Goal: Task Accomplishment & Management: Use online tool/utility

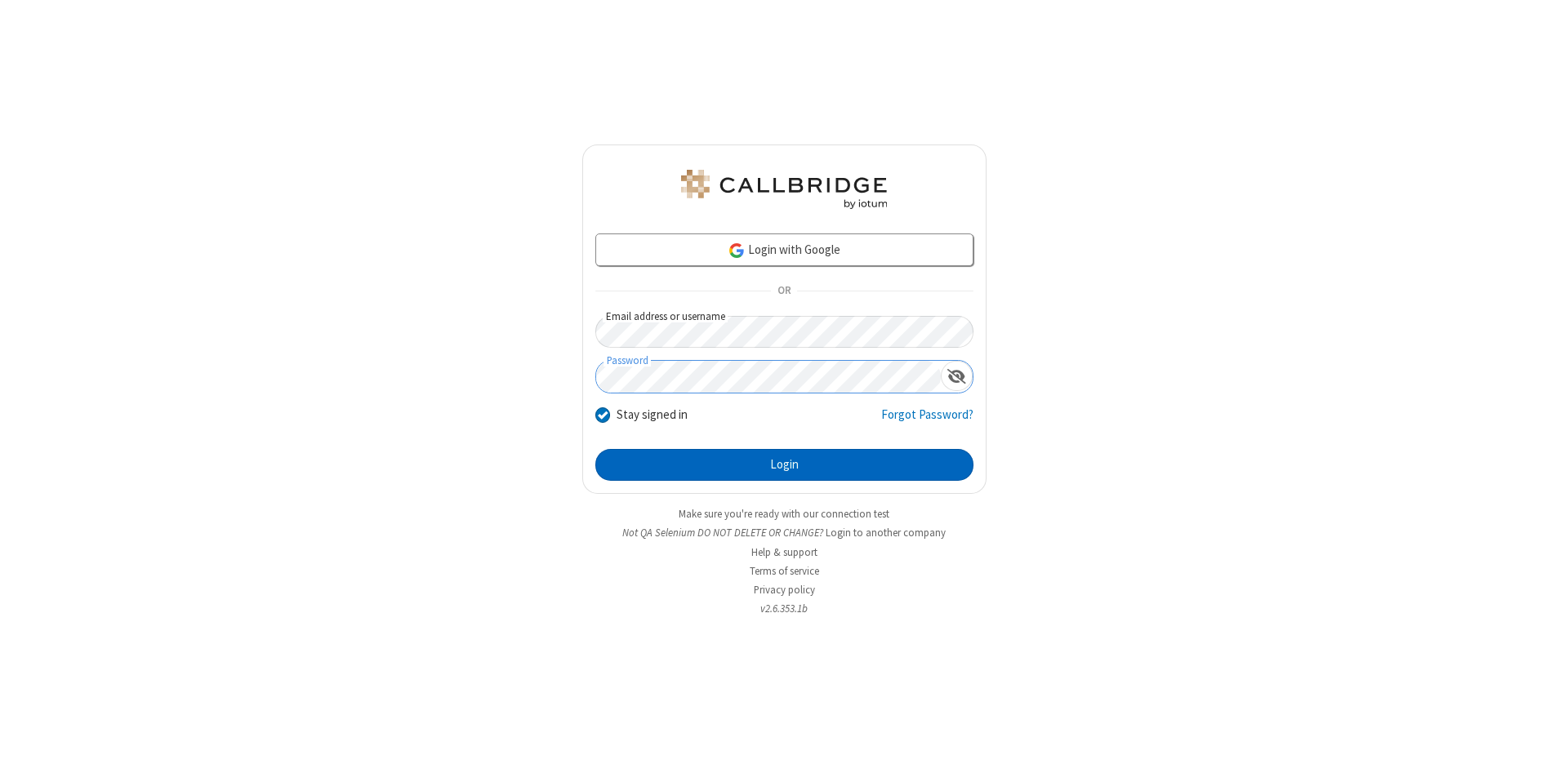
click at [784, 465] on button "Login" at bounding box center [784, 465] width 378 height 33
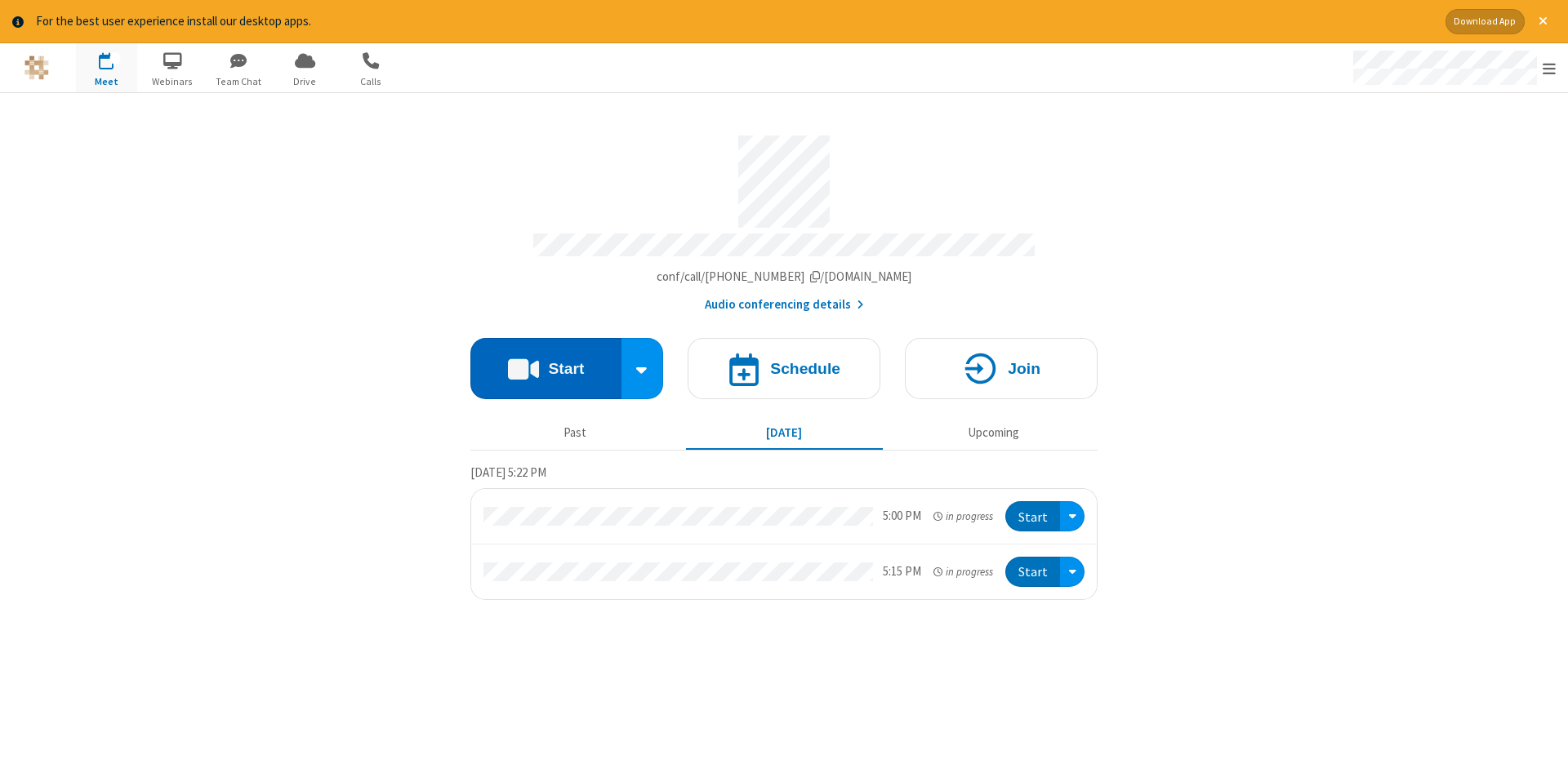
click at [545, 362] on button "Start" at bounding box center [545, 368] width 151 height 62
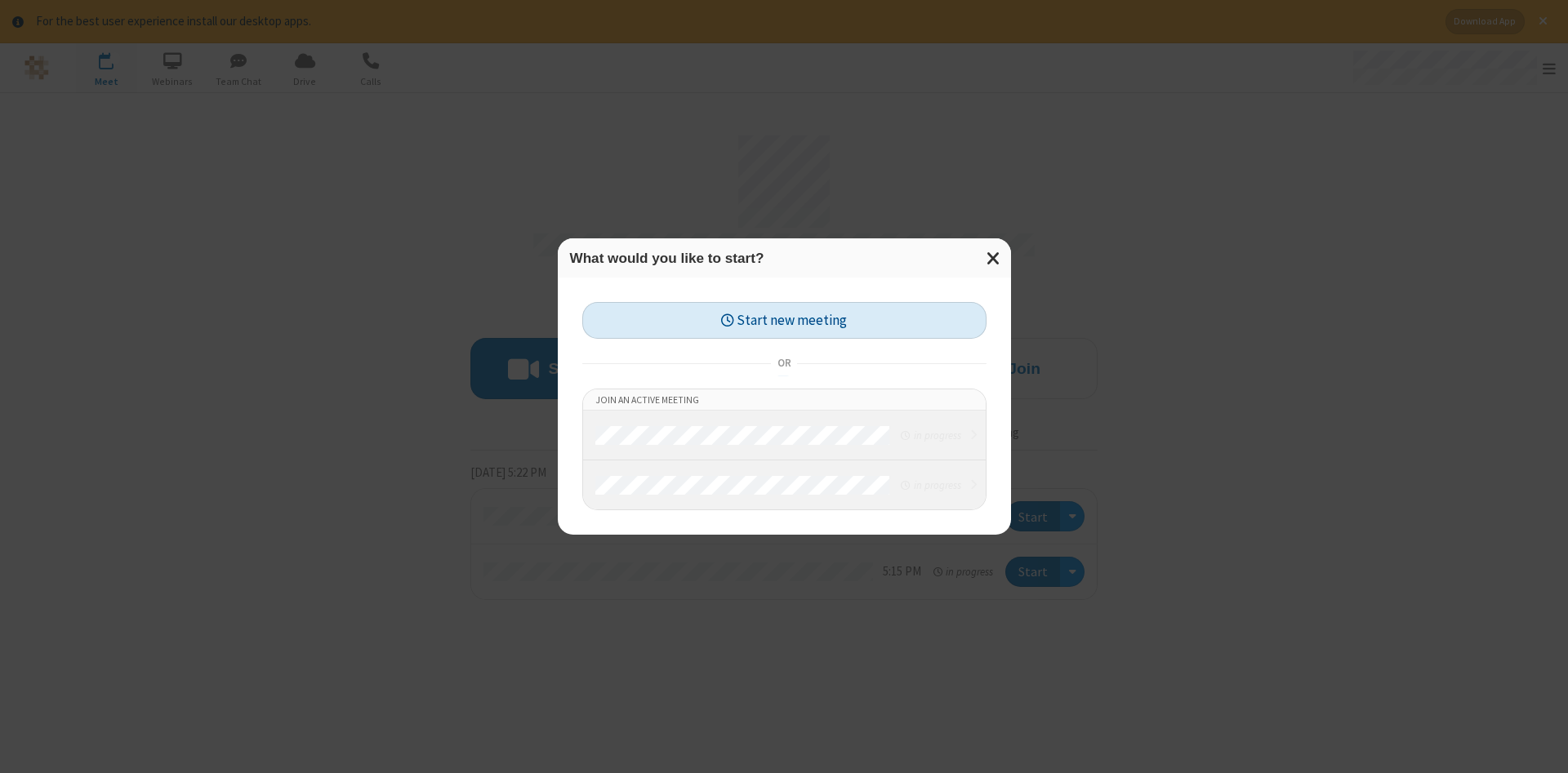
click at [784, 320] on button "Start new meeting" at bounding box center [784, 321] width 404 height 37
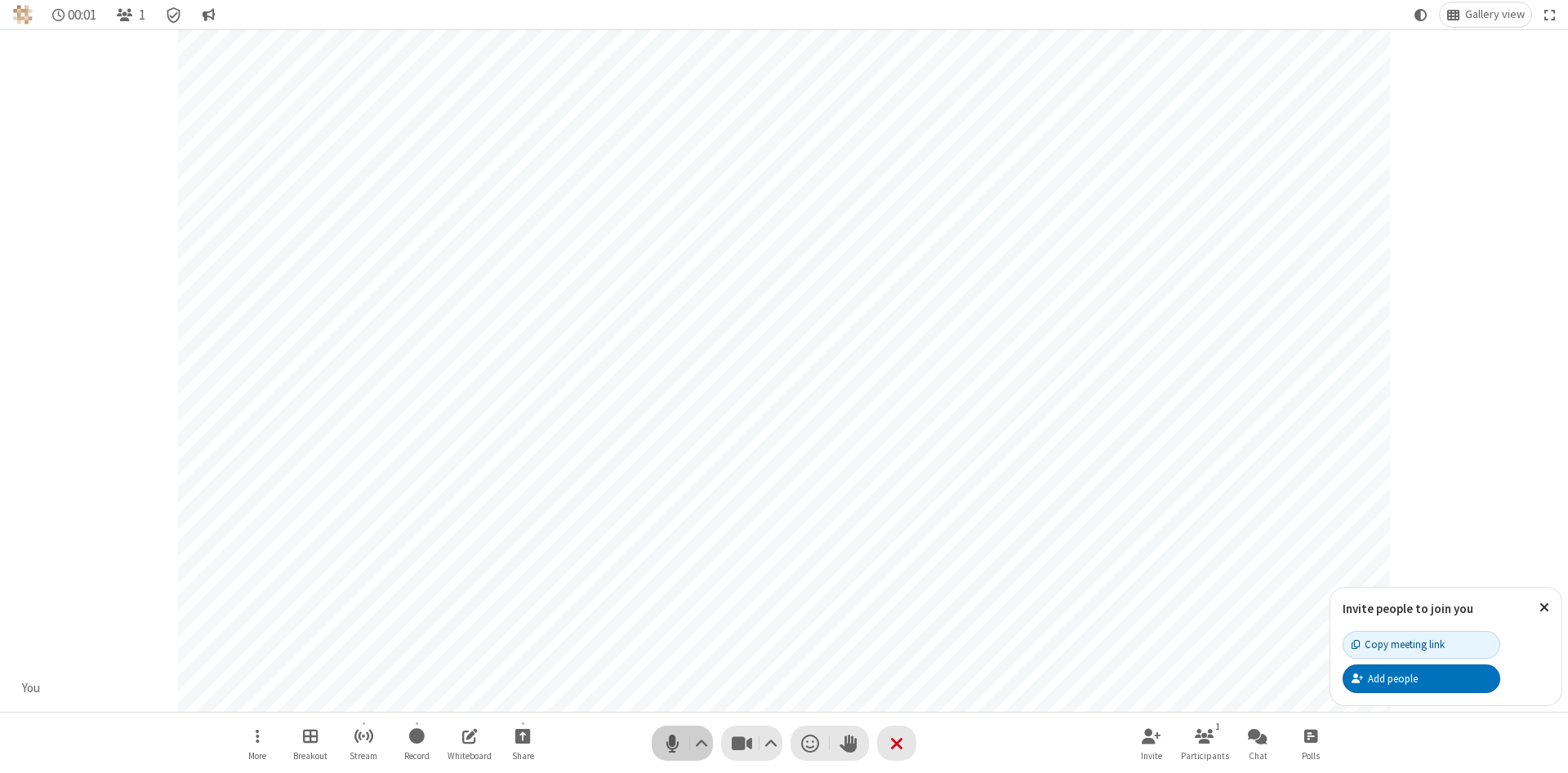
click at [672, 743] on span "Mute (Alt+A)" at bounding box center [671, 743] width 24 height 24
click at [672, 743] on span "Unmute (Alt+A)" at bounding box center [671, 743] width 24 height 24
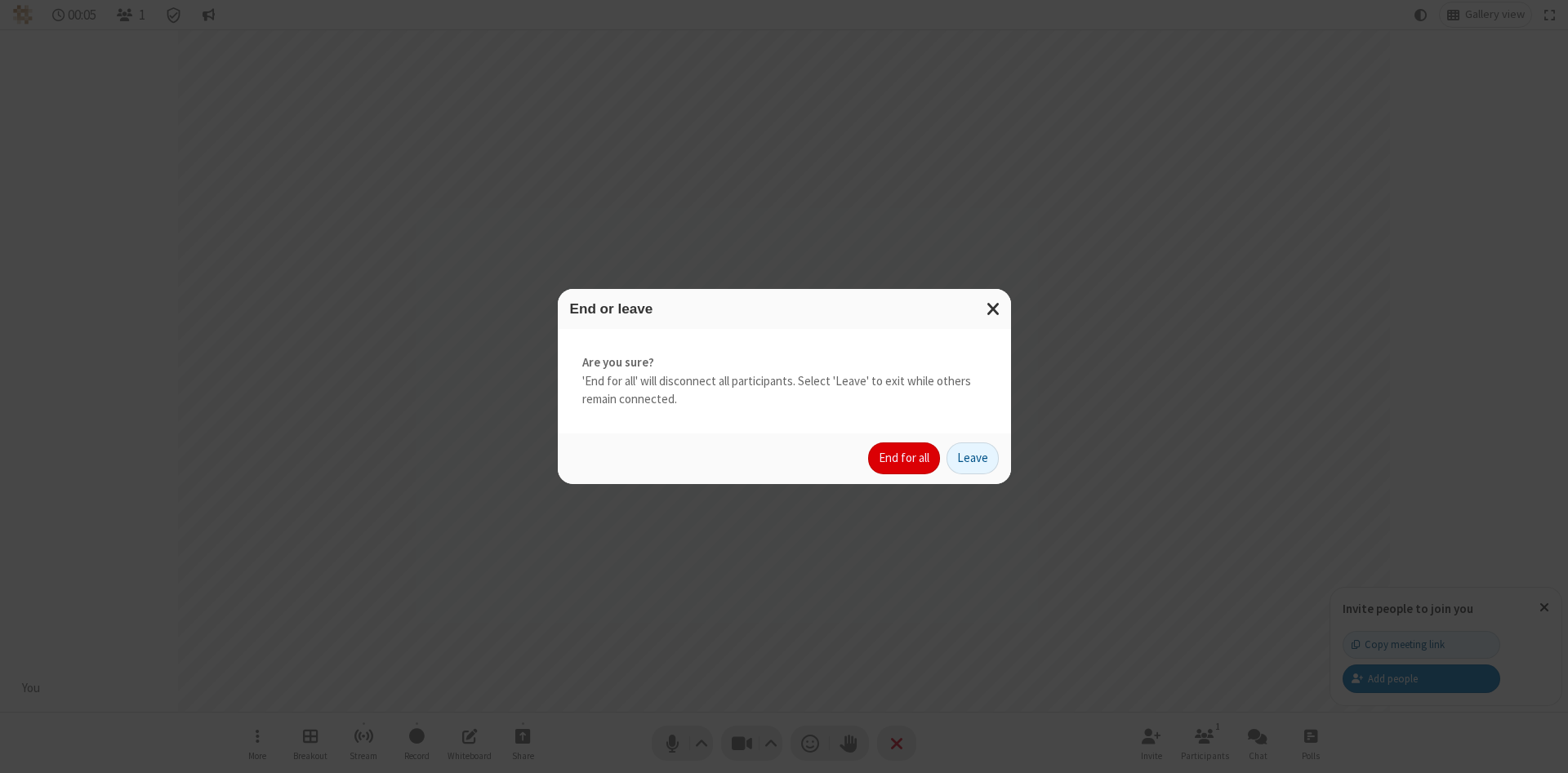
click at [905, 458] on button "End for all" at bounding box center [903, 458] width 72 height 33
